Goal: Information Seeking & Learning: Learn about a topic

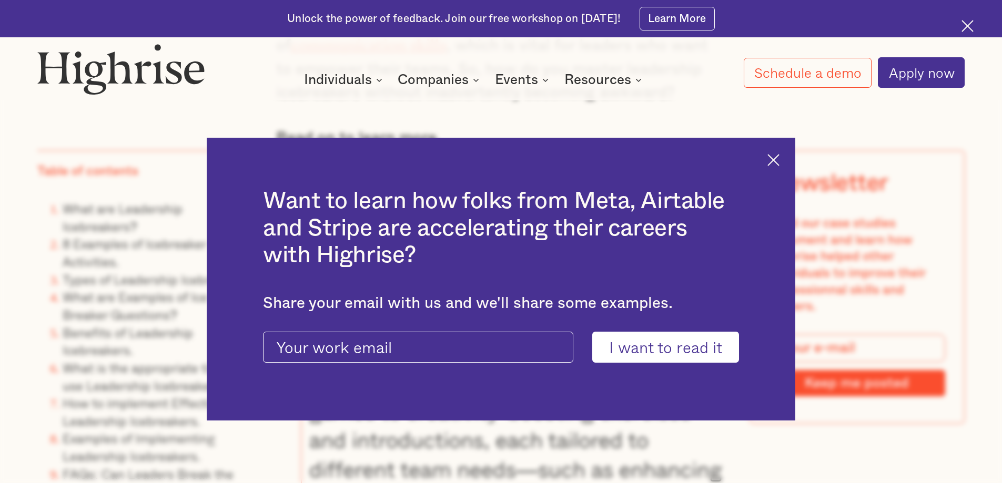
scroll to position [1284, 0]
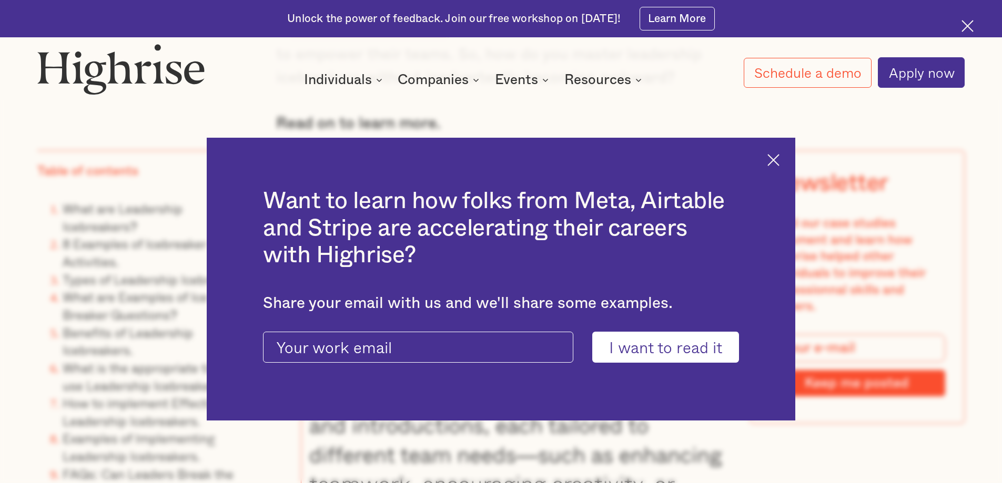
click at [779, 164] on img at bounding box center [773, 160] width 12 height 12
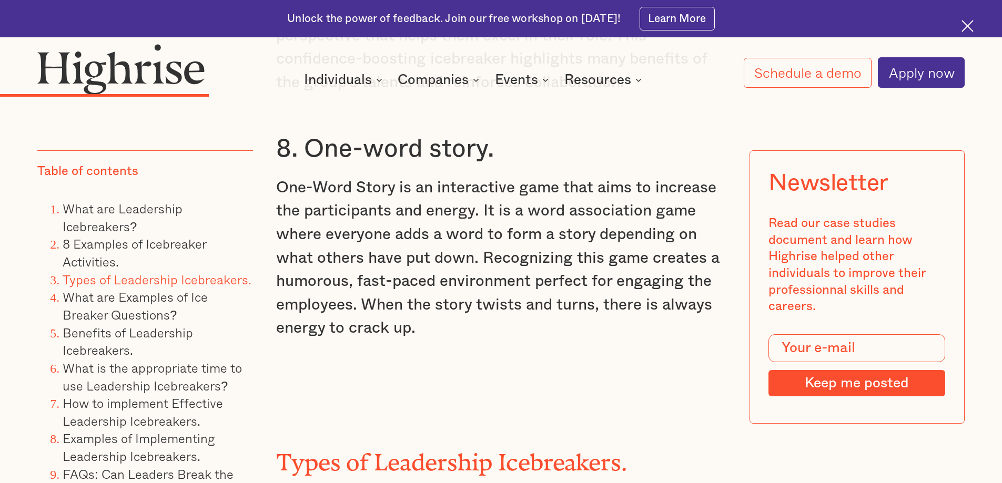
scroll to position [4610, 0]
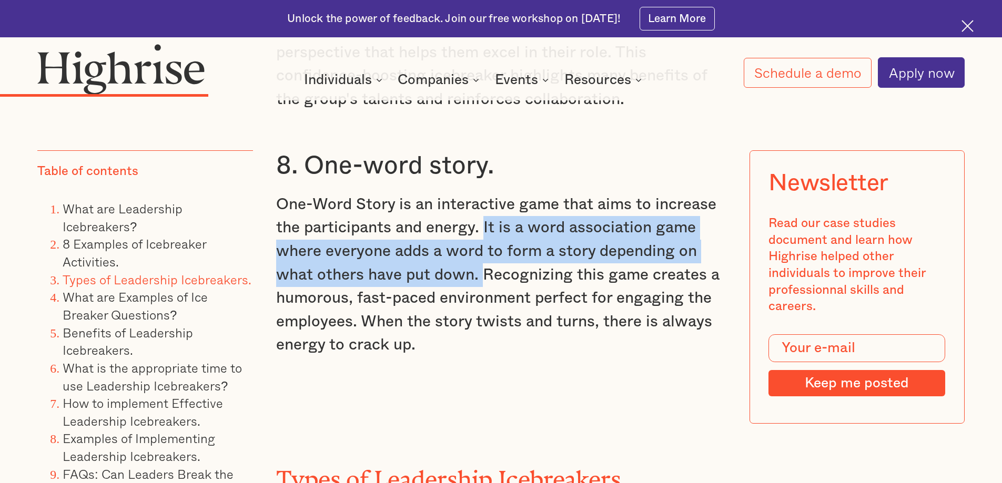
drag, startPoint x: 481, startPoint y: 206, endPoint x: 481, endPoint y: 263, distance: 56.8
click at [481, 263] on p "One-Word Story is an interactive game that aims to increase the participants an…" at bounding box center [501, 275] width 450 height 164
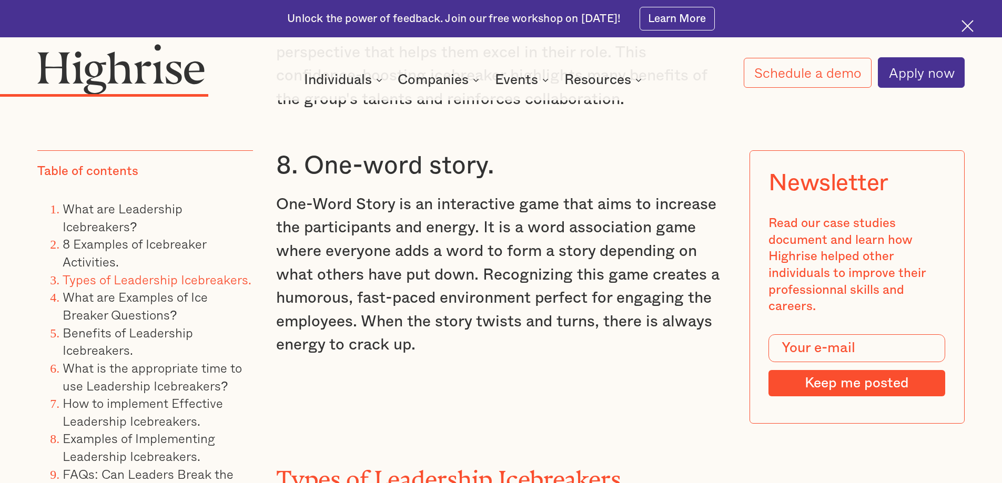
click at [502, 266] on p "One-Word Story is an interactive game that aims to increase the participants an…" at bounding box center [501, 275] width 450 height 164
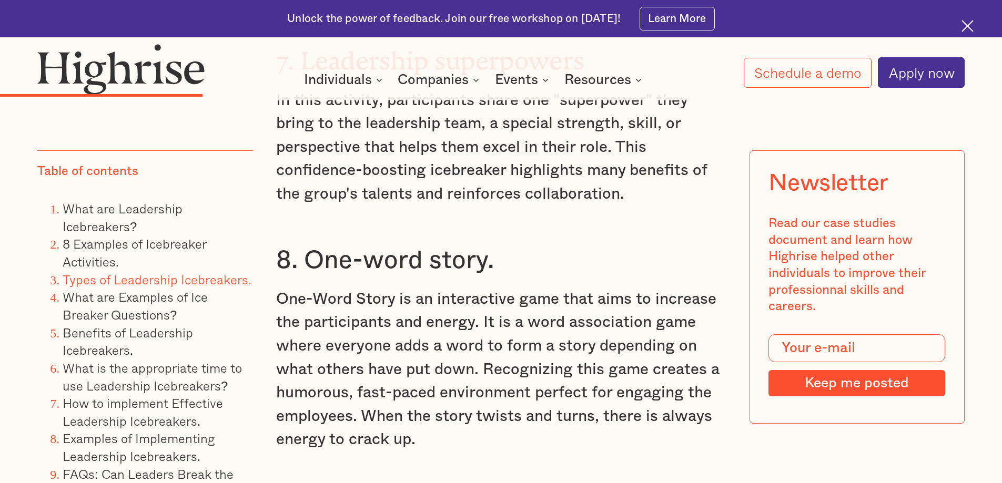
scroll to position [4514, 0]
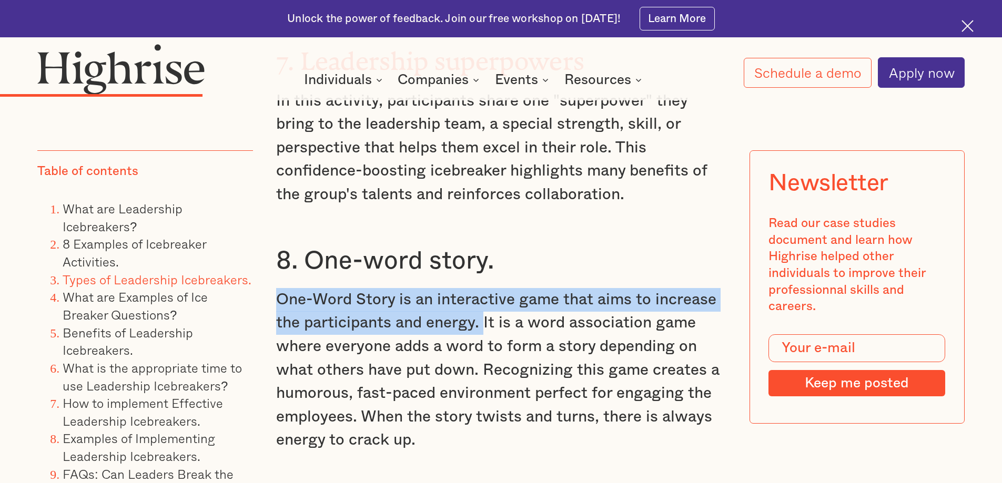
drag, startPoint x: 272, startPoint y: 280, endPoint x: 486, endPoint y: 312, distance: 217.0
click at [486, 312] on p "One-Word Story is an interactive game that aims to increase the participants an…" at bounding box center [501, 370] width 450 height 164
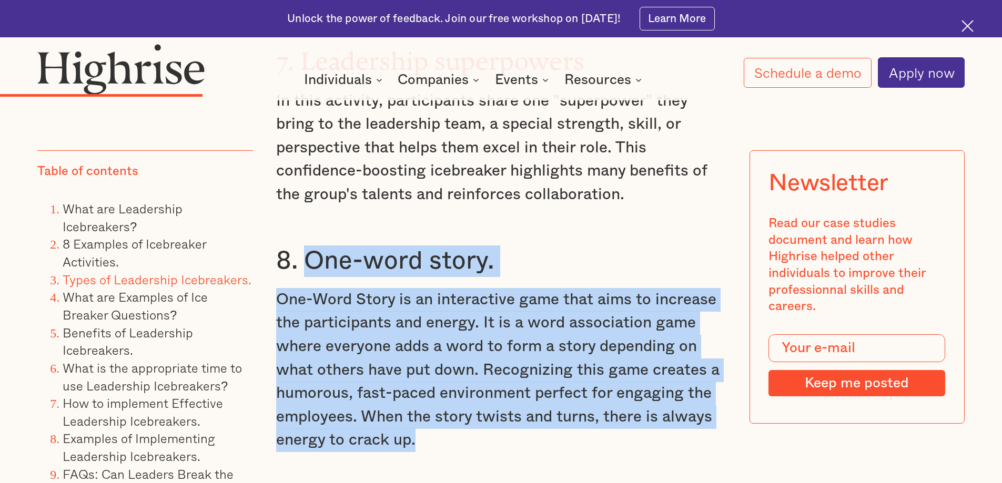
drag, startPoint x: 310, startPoint y: 241, endPoint x: 471, endPoint y: 435, distance: 252.8
copy div "One-word story. One-Word Story is an interactive game that aims to increase the…"
